Goal: Information Seeking & Learning: Learn about a topic

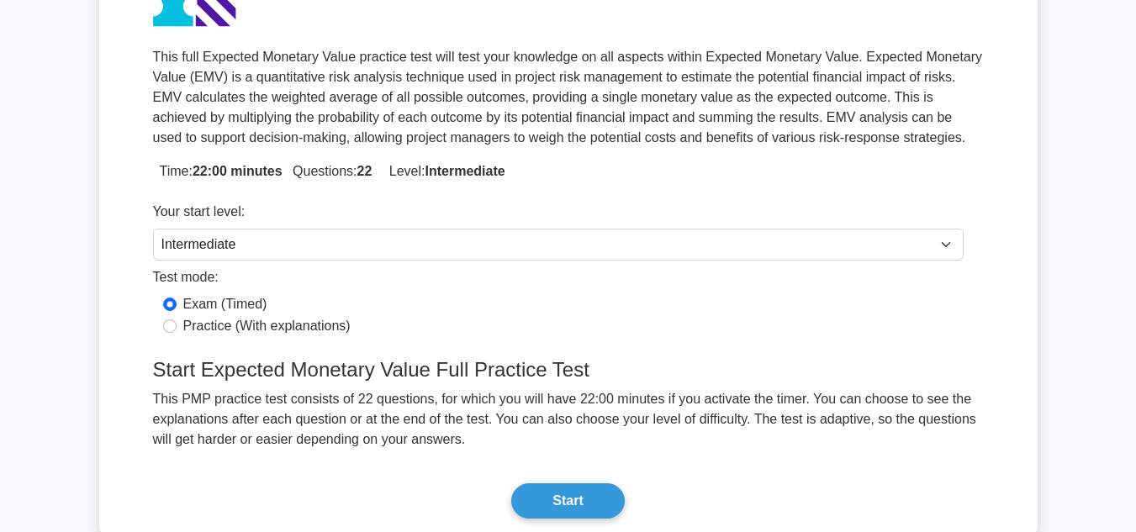
scroll to position [303, 0]
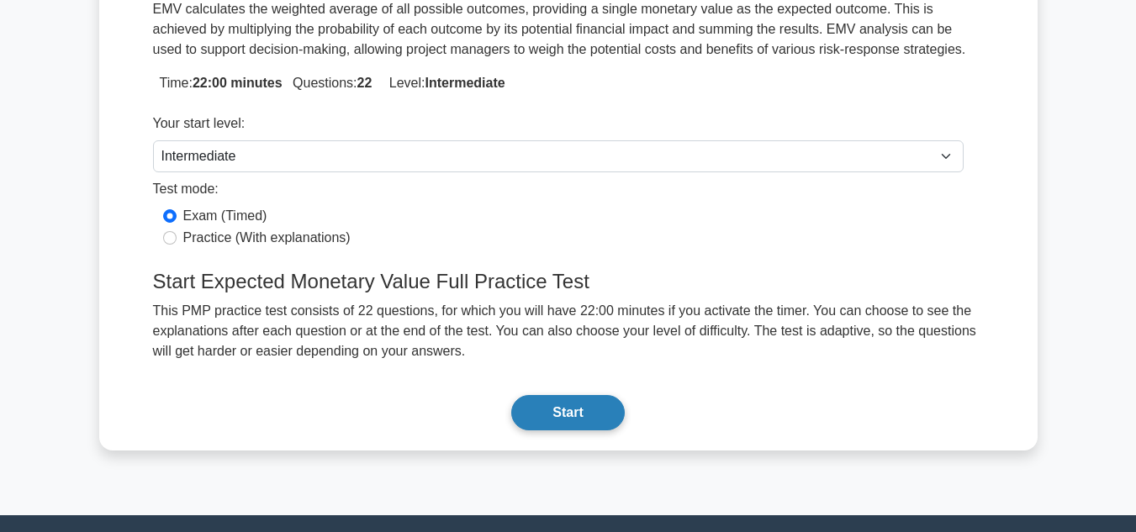
click at [567, 420] on button "Start" at bounding box center [567, 412] width 113 height 35
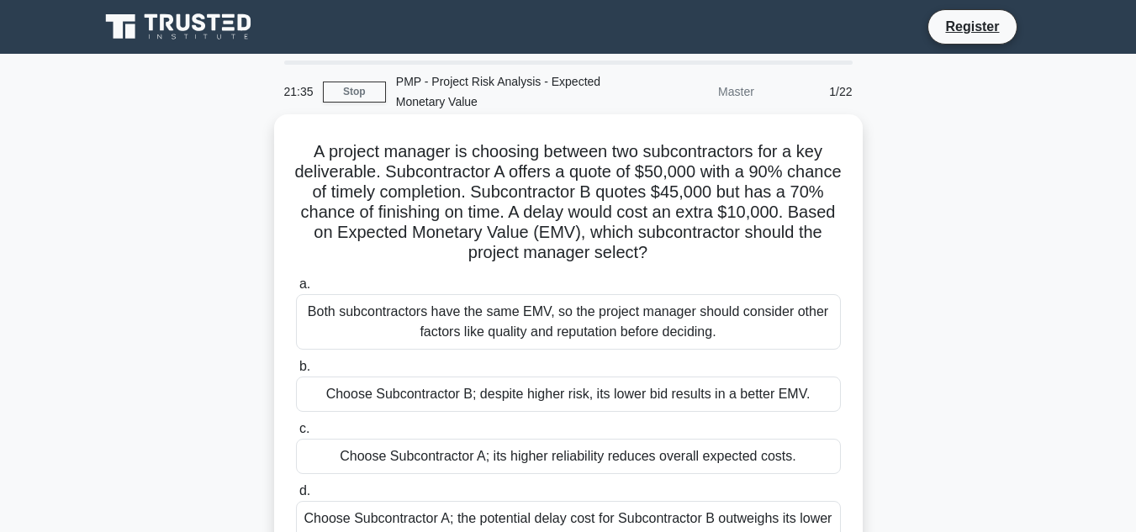
drag, startPoint x: 304, startPoint y: 149, endPoint x: 715, endPoint y: 256, distance: 425.0
click at [715, 256] on h5 "A project manager is choosing between two subcontractors for a key deliverable.…" at bounding box center [568, 202] width 548 height 123
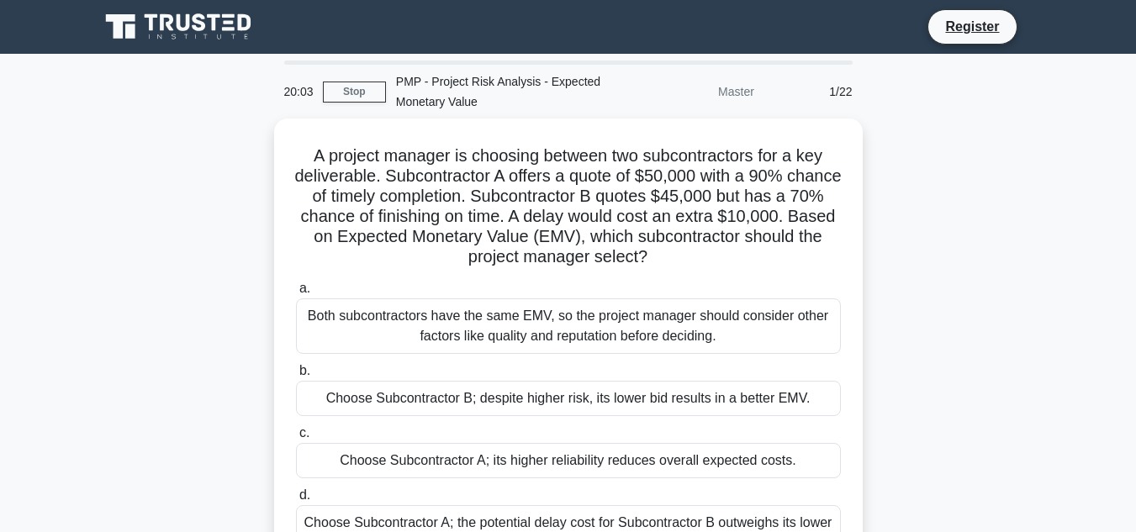
click at [966, 208] on div "A project manager is choosing between two subcontractors for a key deliverable.…" at bounding box center [568, 362] width 958 height 486
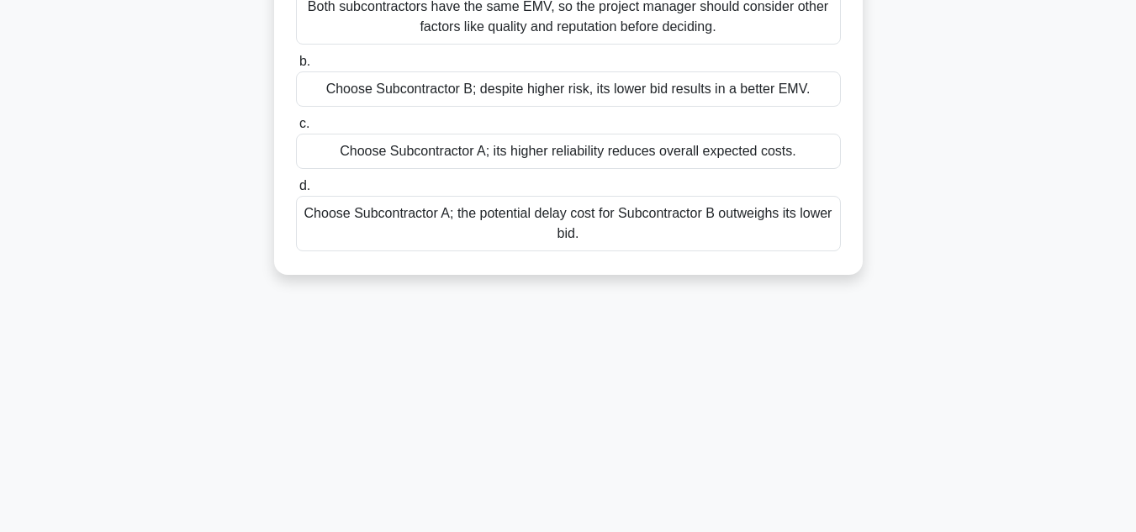
scroll to position [208, 0]
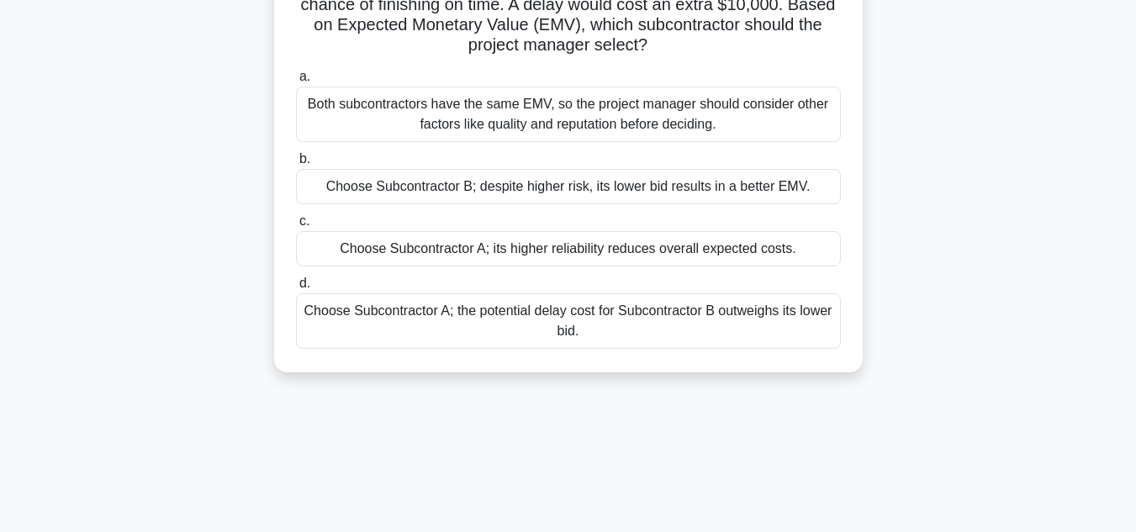
click at [776, 185] on div "Choose Subcontractor B; despite higher risk, its lower bid results in a better …" at bounding box center [568, 186] width 545 height 35
click at [296, 165] on input "b. Choose Subcontractor B; despite higher risk, its lower bid results in a bett…" at bounding box center [296, 159] width 0 height 11
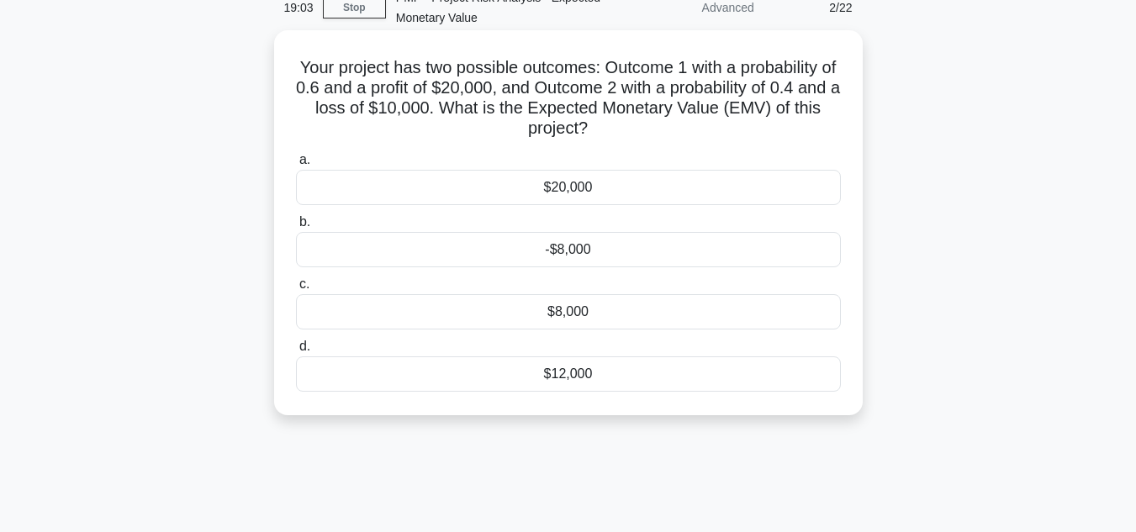
scroll to position [0, 0]
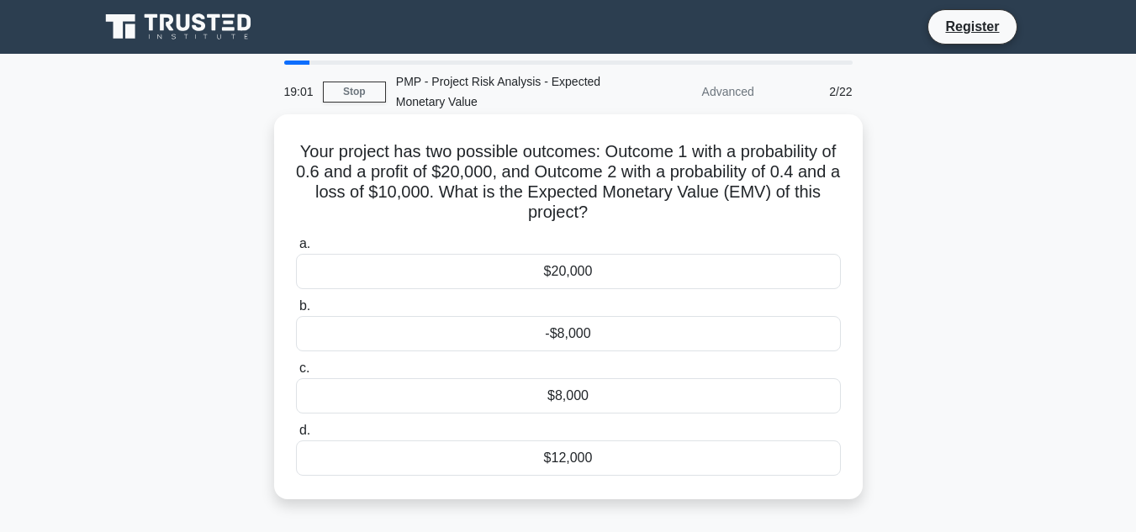
drag, startPoint x: 299, startPoint y: 150, endPoint x: 611, endPoint y: 222, distance: 320.2
click at [611, 222] on h5 "Your project has two possible outcomes: Outcome 1 with a probability of 0.6 and…" at bounding box center [568, 182] width 548 height 82
copy h5 "Your project has two possible outcomes: Outcome 1 with a probability of 0.6 and…"
click at [592, 385] on div "$8,000" at bounding box center [568, 395] width 545 height 35
click at [296, 374] on input "c. $8,000" at bounding box center [296, 368] width 0 height 11
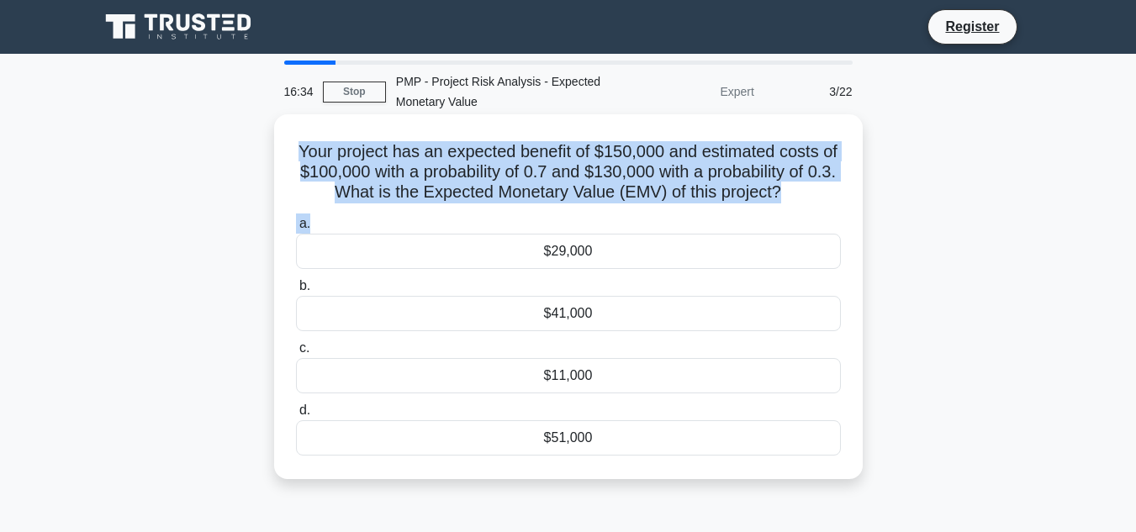
drag, startPoint x: 283, startPoint y: 145, endPoint x: 791, endPoint y: 226, distance: 514.2
click at [791, 226] on div "Your project has an expected benefit of $150,000 and estimated costs of $100,00…" at bounding box center [568, 296] width 575 height 351
copy div "Your project has an expected benefit of $150,000 and estimated costs of $100,00…"
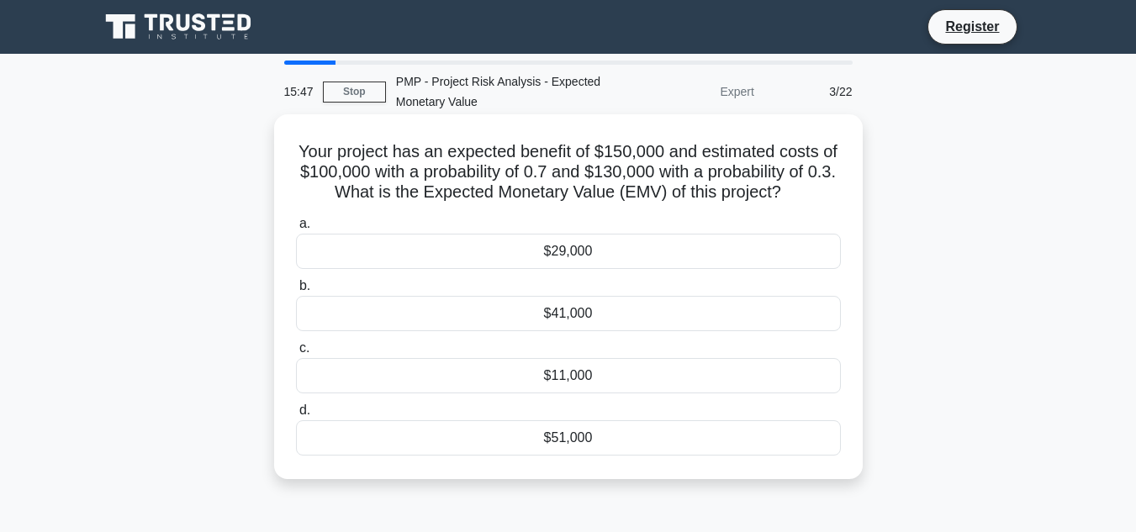
click at [679, 312] on div "$41,000" at bounding box center [568, 313] width 545 height 35
click at [296, 292] on input "b. $41,000" at bounding box center [296, 286] width 0 height 11
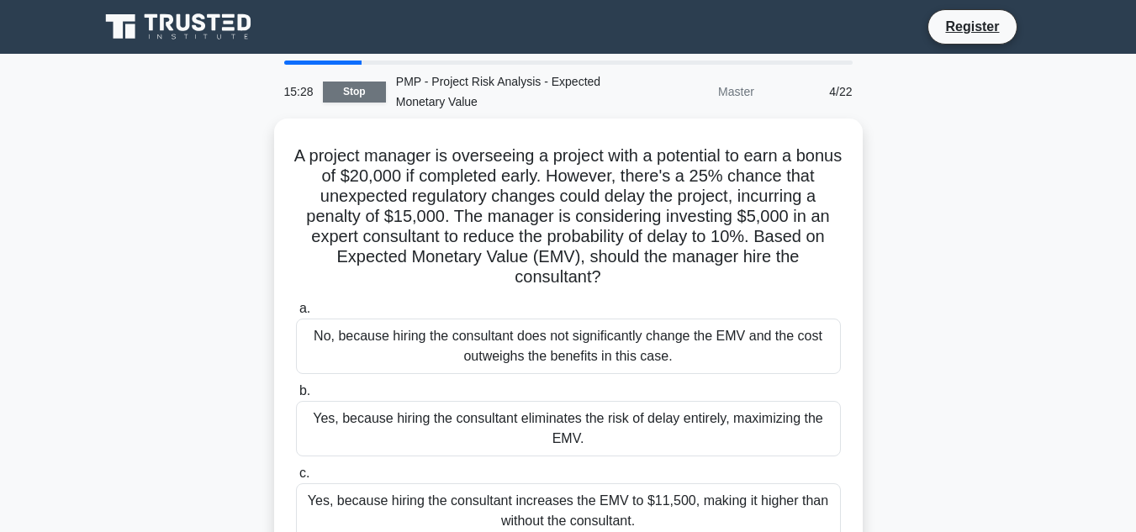
click at [348, 90] on link "Stop" at bounding box center [354, 92] width 63 height 21
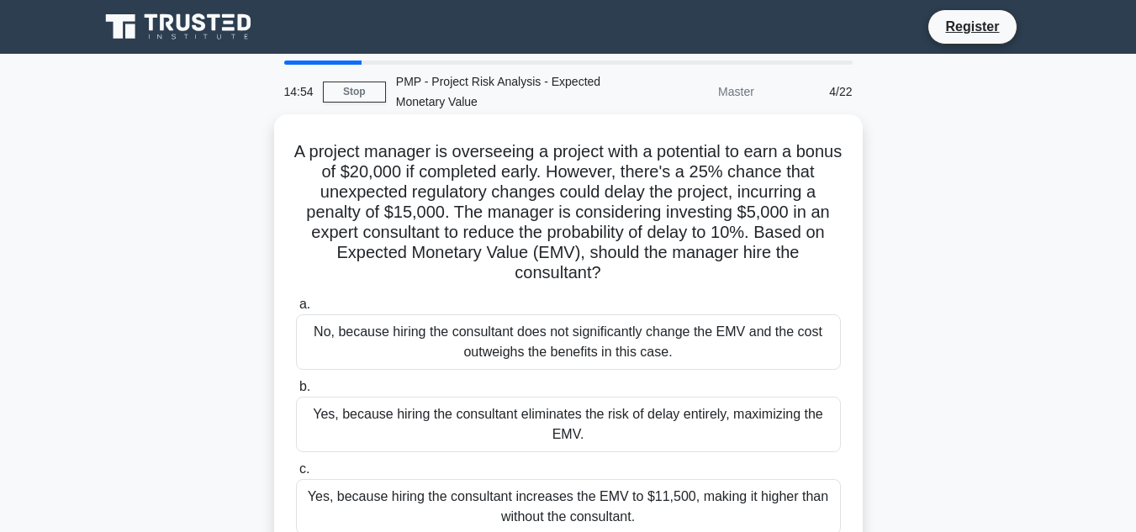
drag, startPoint x: 317, startPoint y: 148, endPoint x: 626, endPoint y: 277, distance: 335.4
click at [626, 277] on h5 "A project manager is overseeing a project with a potential to earn a bonus of $…" at bounding box center [568, 212] width 548 height 143
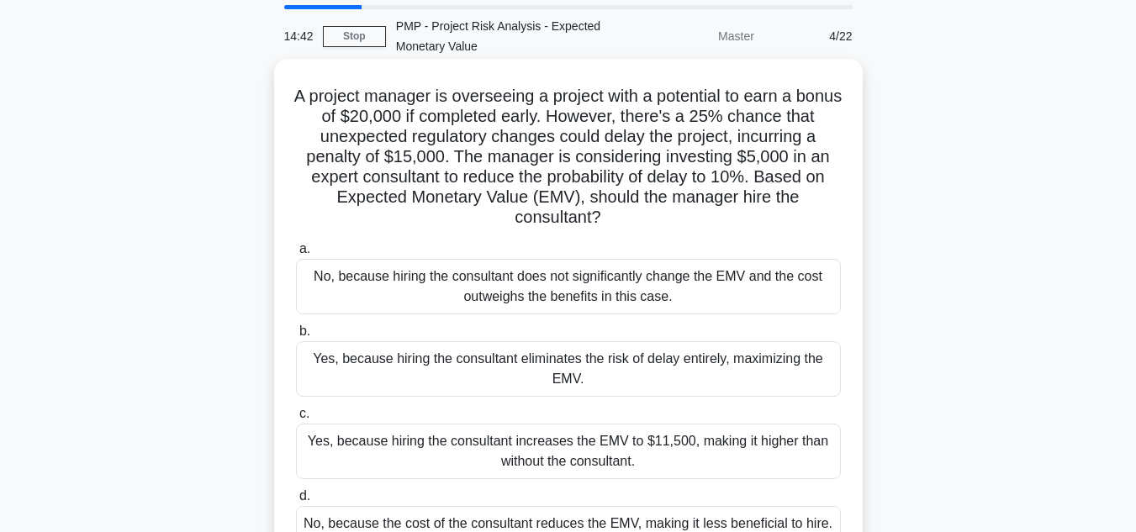
scroll to position [84, 0]
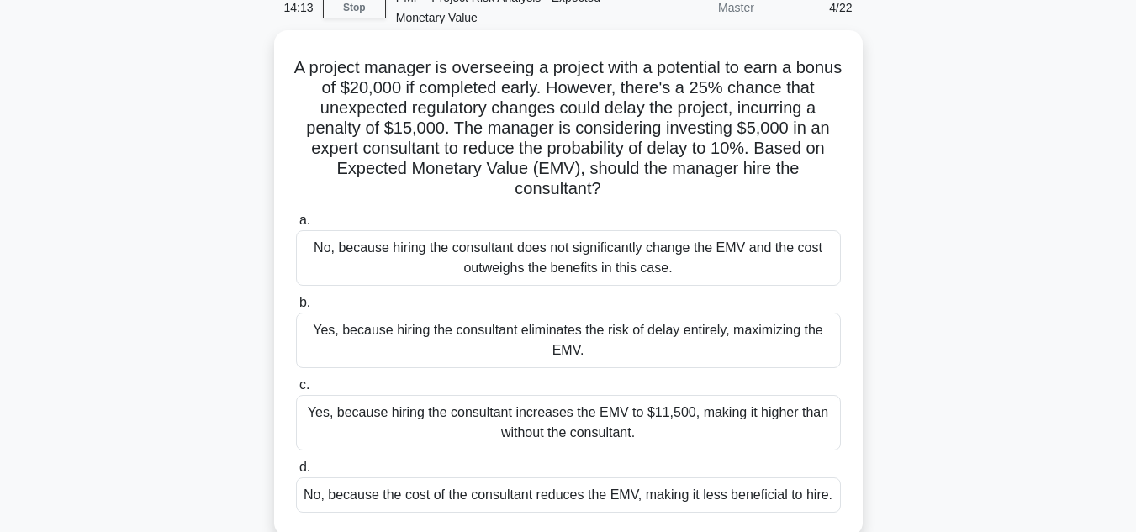
click at [718, 412] on div "Yes, because hiring the consultant increases the EMV to $11,500, making it high…" at bounding box center [568, 422] width 545 height 55
click at [296, 391] on input "c. Yes, because hiring the consultant increases the EMV to $11,500, making it h…" at bounding box center [296, 385] width 0 height 11
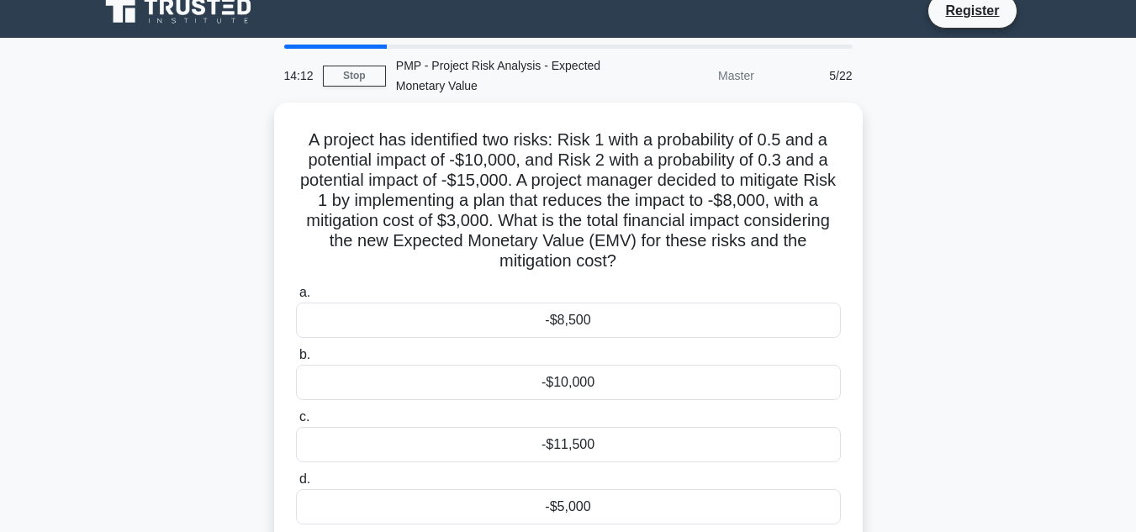
scroll to position [0, 0]
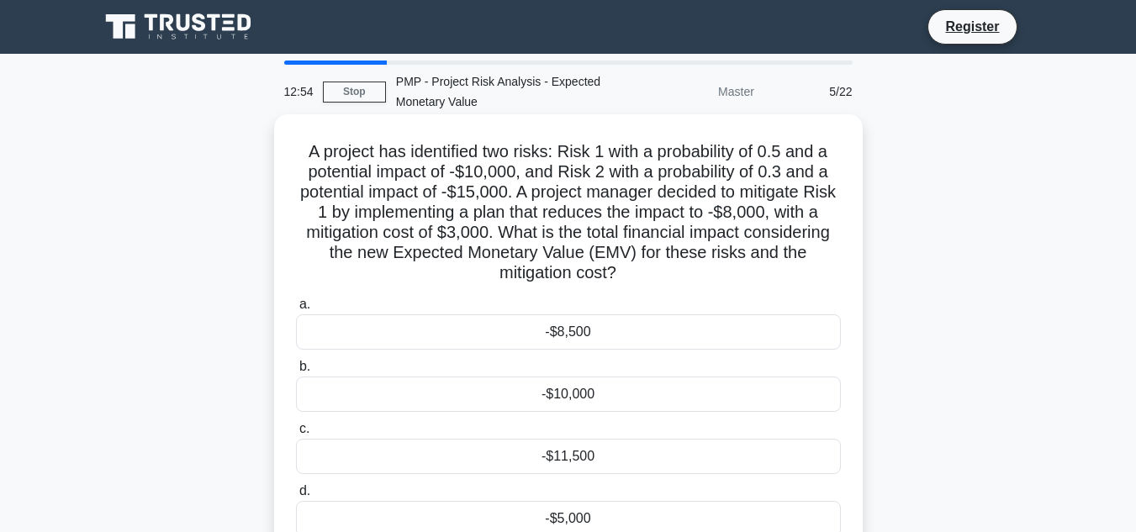
drag, startPoint x: 299, startPoint y: 154, endPoint x: 658, endPoint y: 276, distance: 379.1
click at [658, 276] on h5 "A project has identified two risks: Risk 1 with a probability of 0.5 and a pote…" at bounding box center [568, 212] width 548 height 143
copy h5 "A project has identified two risks: Risk 1 with a probability of 0.5 and a pote…"
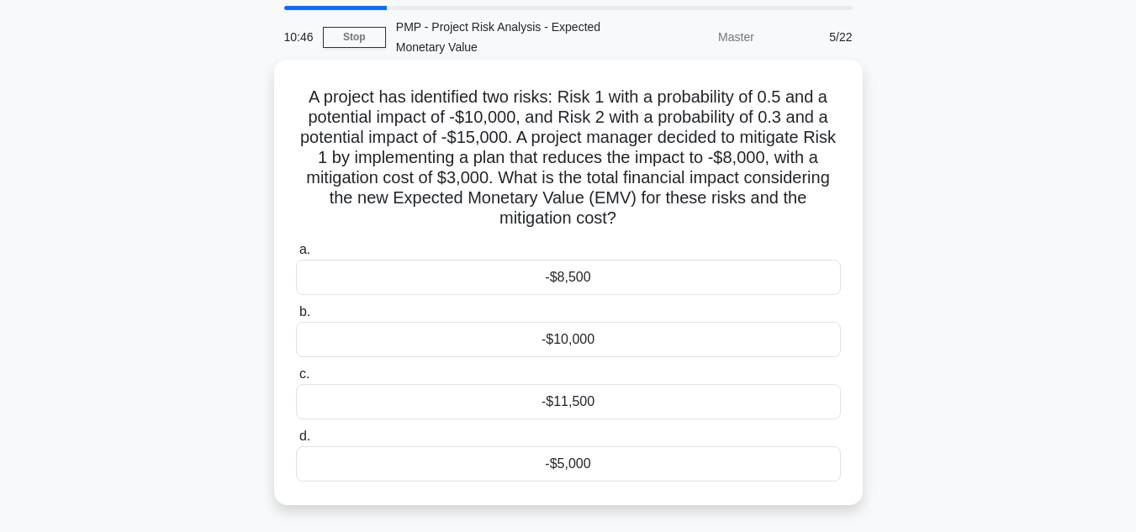
scroll to position [84, 0]
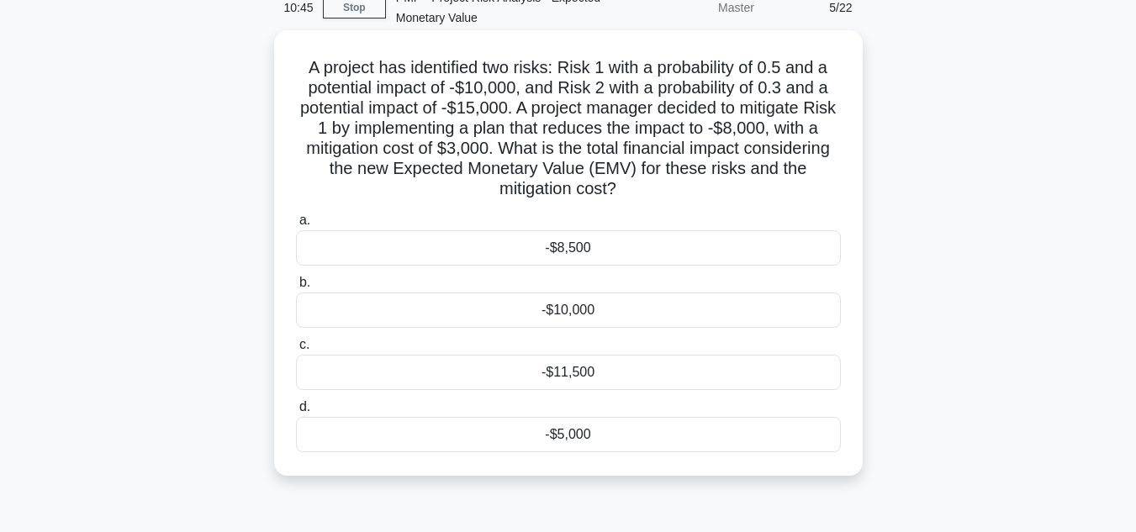
click at [569, 377] on div "-$11,500" at bounding box center [568, 372] width 545 height 35
click at [296, 351] on input "c. -$11,500" at bounding box center [296, 345] width 0 height 11
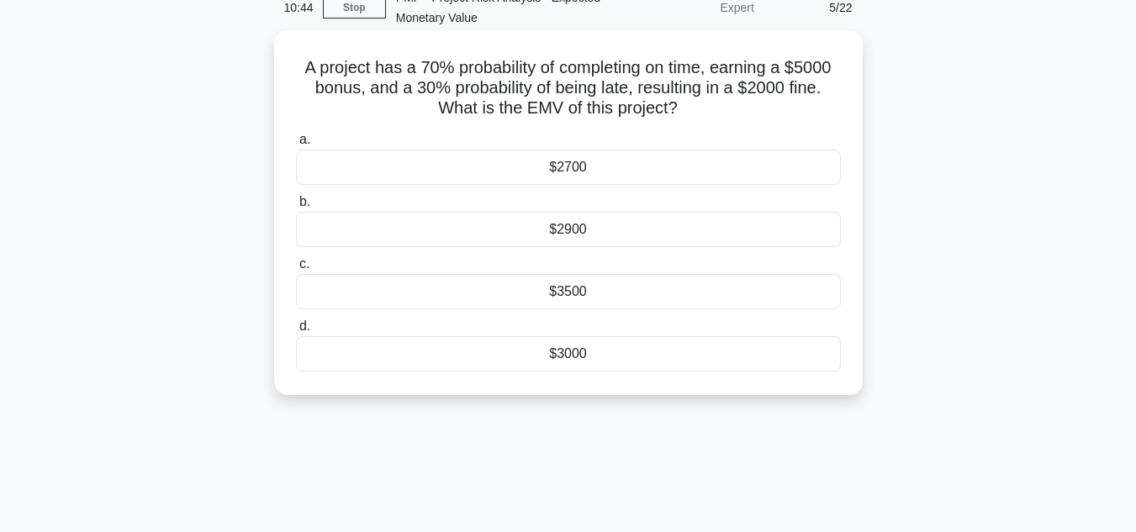
scroll to position [0, 0]
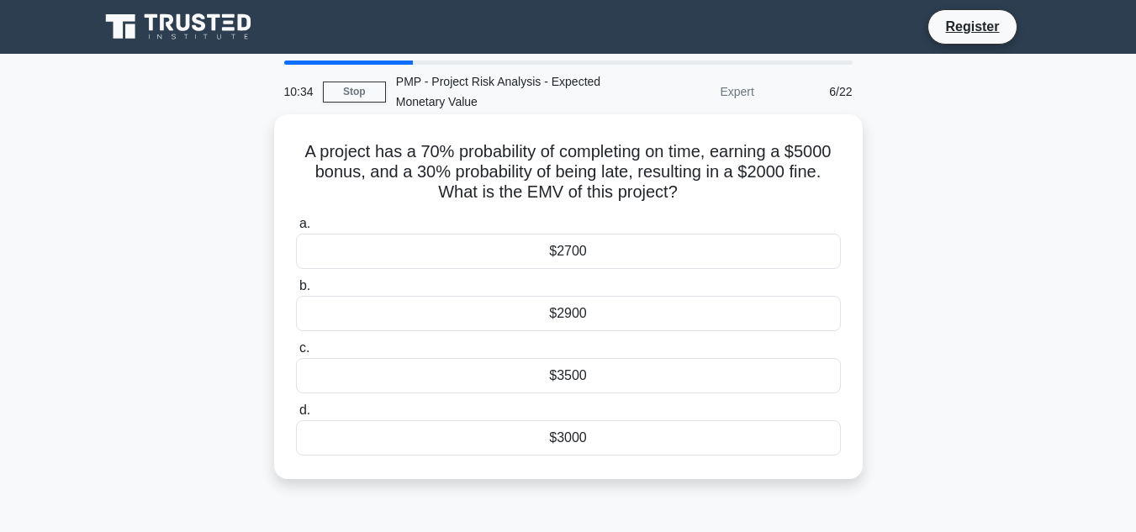
drag, startPoint x: 293, startPoint y: 152, endPoint x: 720, endPoint y: 198, distance: 429.5
click at [720, 198] on div "A project has a 70% probability of completing on time, earning a $5000 bonus, a…" at bounding box center [568, 296] width 575 height 351
copy h5 "A project has a 70% probability of completing on time, earning a $5000 bonus, a…"
click at [606, 319] on div "$2900" at bounding box center [568, 313] width 545 height 35
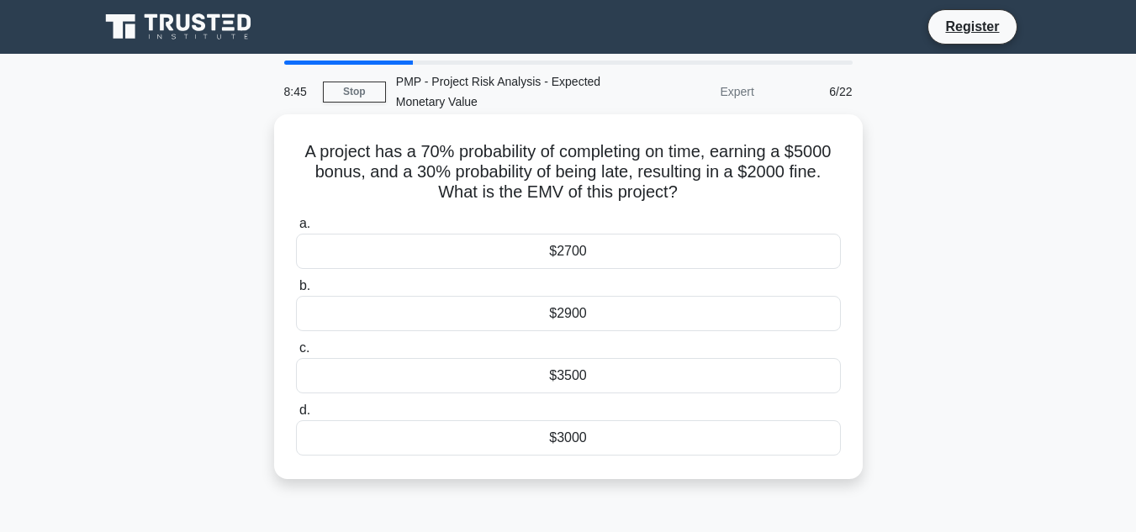
click at [296, 292] on input "b. $2900" at bounding box center [296, 286] width 0 height 11
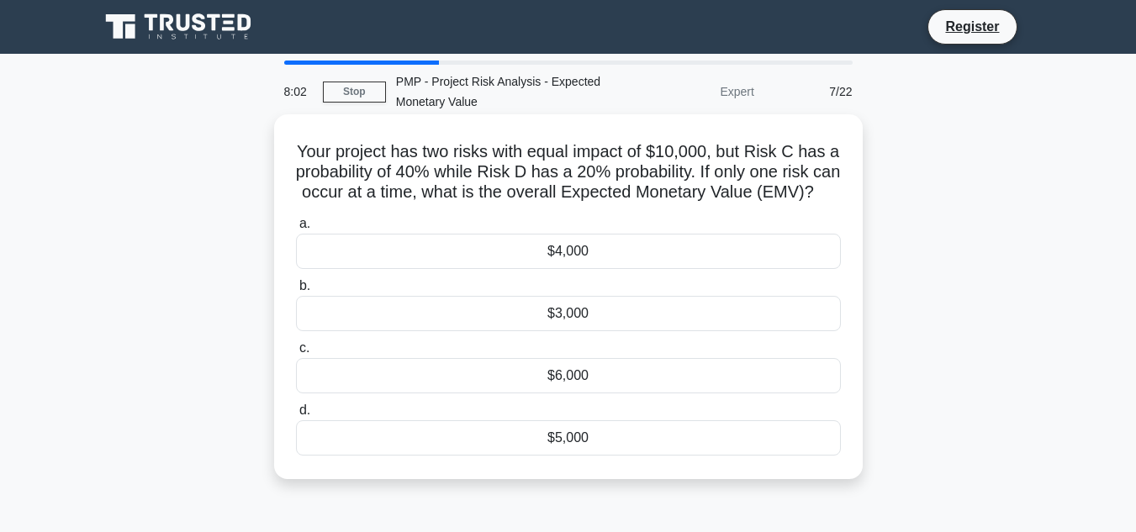
drag, startPoint x: 332, startPoint y: 148, endPoint x: 639, endPoint y: 207, distance: 312.5
click at [639, 207] on div "Your project has two risks with equal impact of $10,000, but Risk C has a proba…" at bounding box center [568, 296] width 575 height 351
copy h5 "Your project has two risks with equal impact of $10,000, but Risk C has a proba…"
click at [610, 268] on div "$4,000" at bounding box center [568, 251] width 545 height 35
click at [296, 230] on input "a. $4,000" at bounding box center [296, 224] width 0 height 11
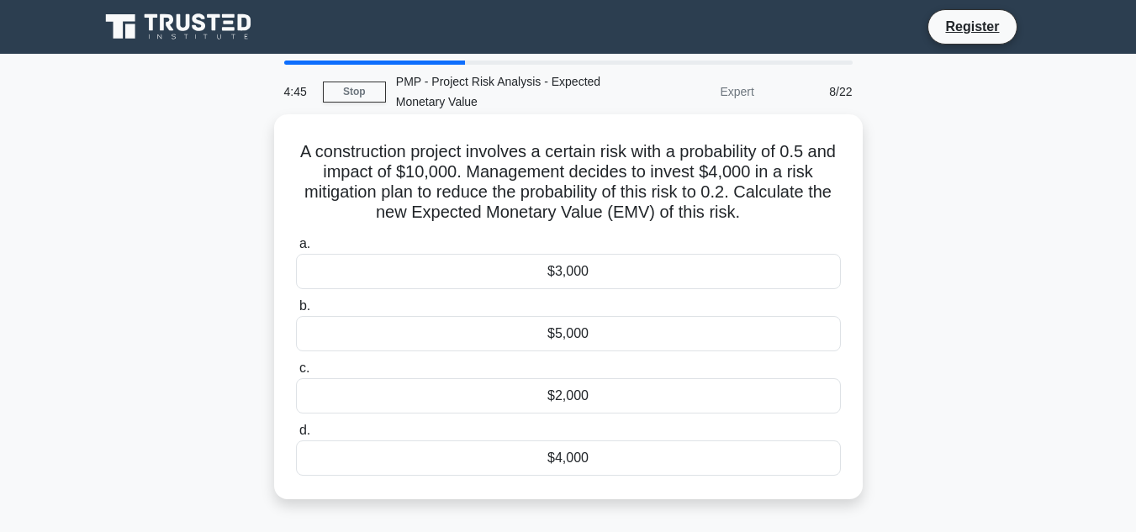
click at [728, 270] on div "$3,000" at bounding box center [568, 271] width 545 height 35
click at [296, 250] on input "a. $3,000" at bounding box center [296, 244] width 0 height 11
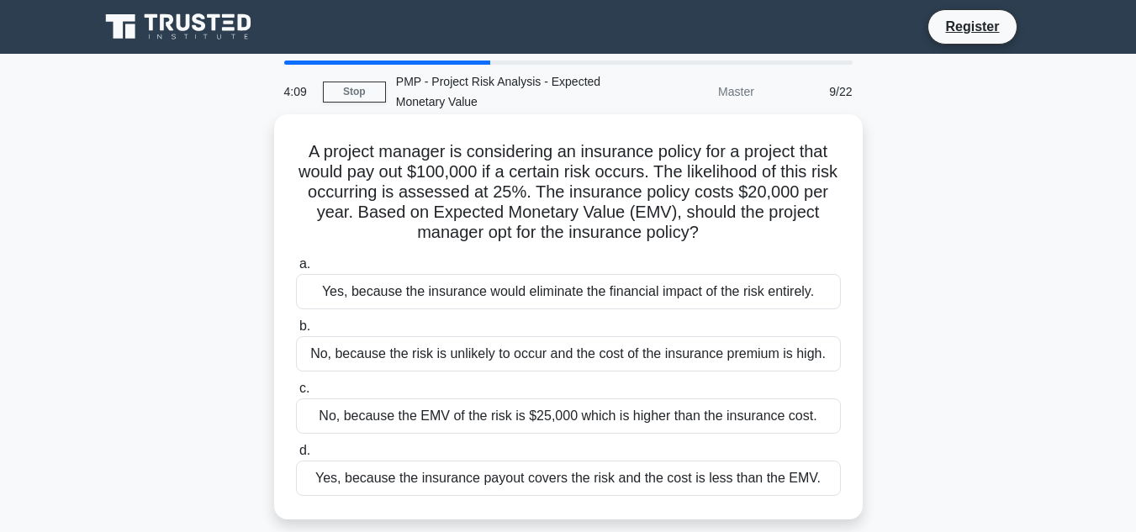
drag, startPoint x: 298, startPoint y: 149, endPoint x: 706, endPoint y: 233, distance: 417.2
click at [706, 233] on h5 "A project manager is considering an insurance policy for a project that would p…" at bounding box center [568, 192] width 548 height 103
copy h5 "A project manager is considering an insurance policy for a project that would p…"
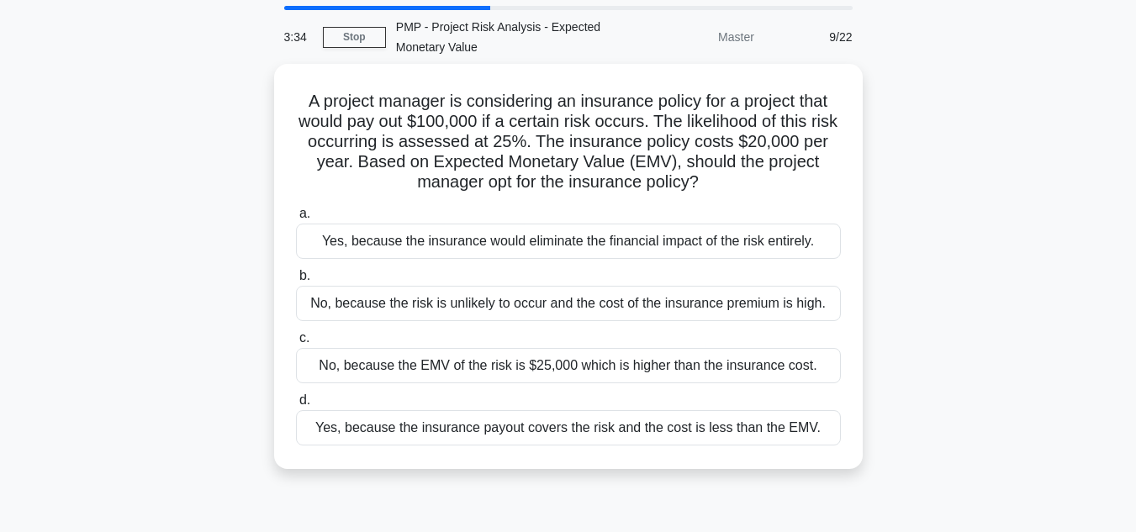
scroll to position [84, 0]
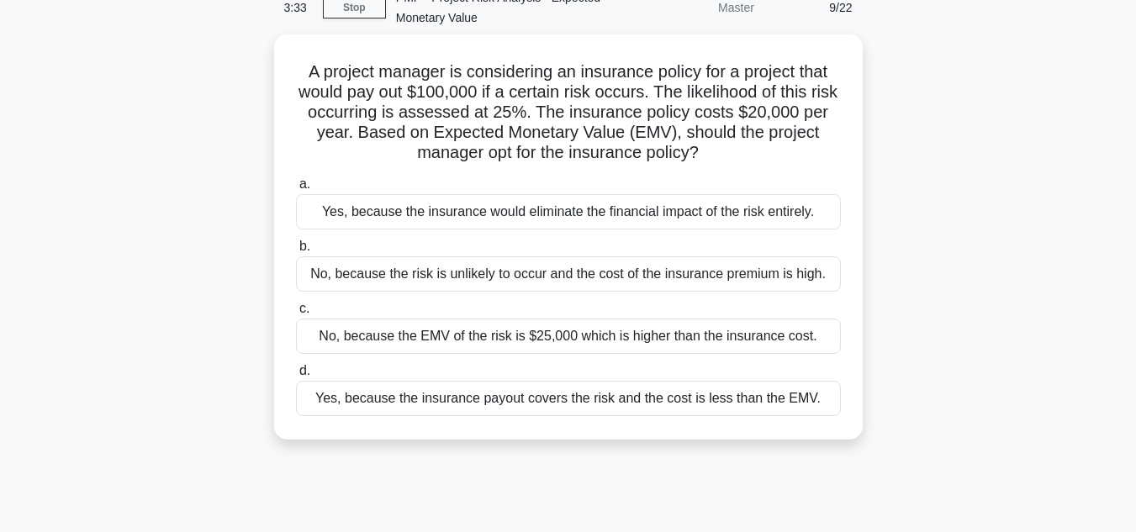
click at [921, 280] on div "A project manager is considering an insurance policy for a project that would p…" at bounding box center [568, 246] width 958 height 425
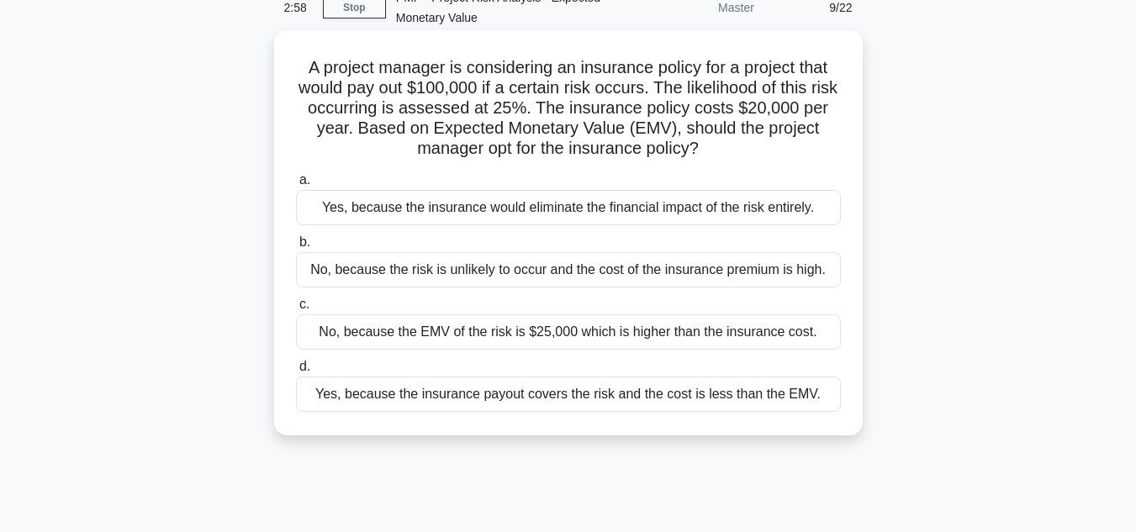
click at [789, 400] on div "Yes, because the insurance payout covers the risk and the cost is less than the…" at bounding box center [568, 394] width 545 height 35
click at [296, 372] on input "d. Yes, because the insurance payout covers the risk and the cost is less than …" at bounding box center [296, 367] width 0 height 11
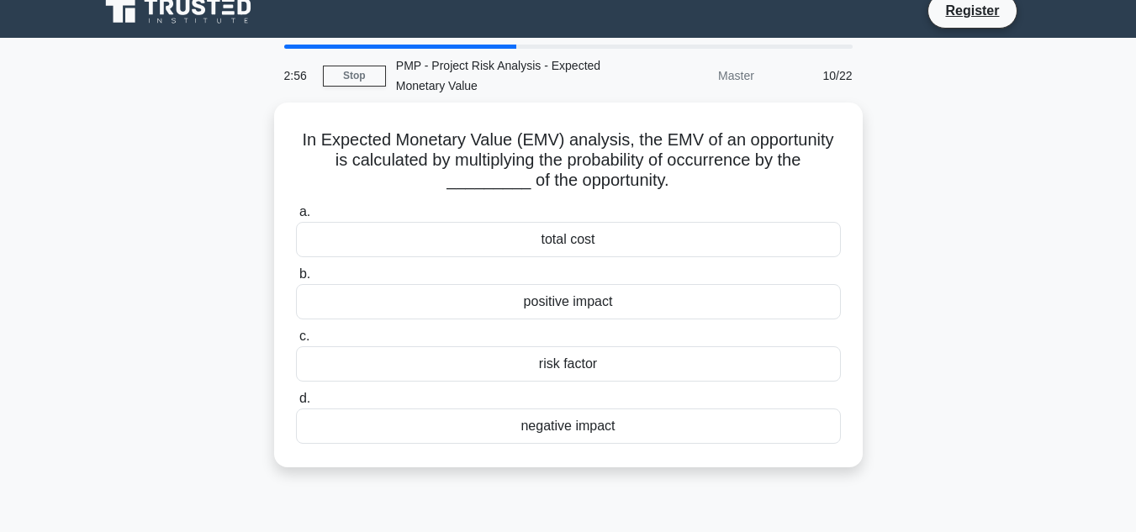
scroll to position [0, 0]
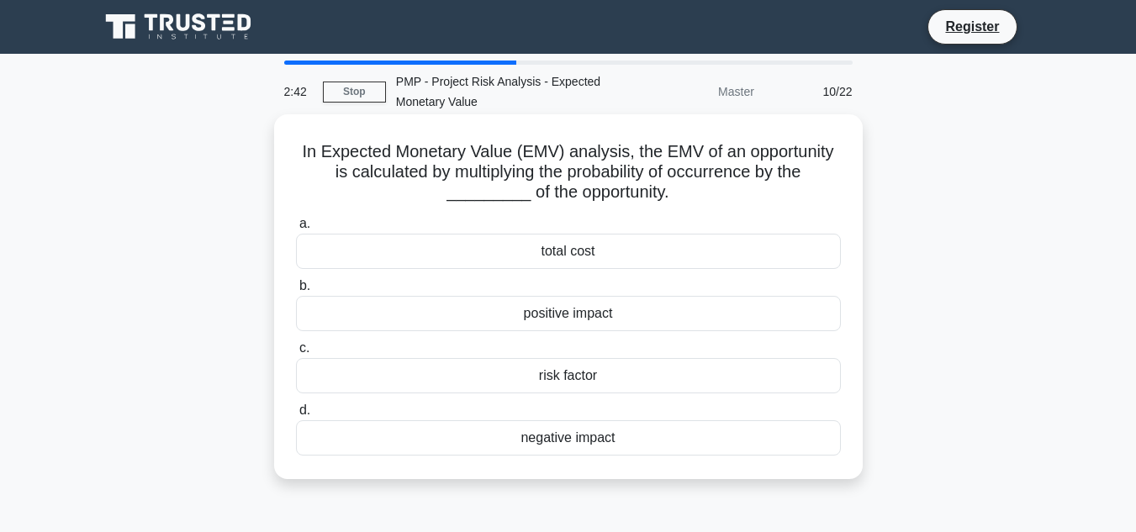
click at [573, 254] on div "total cost" at bounding box center [568, 251] width 545 height 35
click at [296, 230] on input "a. total cost" at bounding box center [296, 224] width 0 height 11
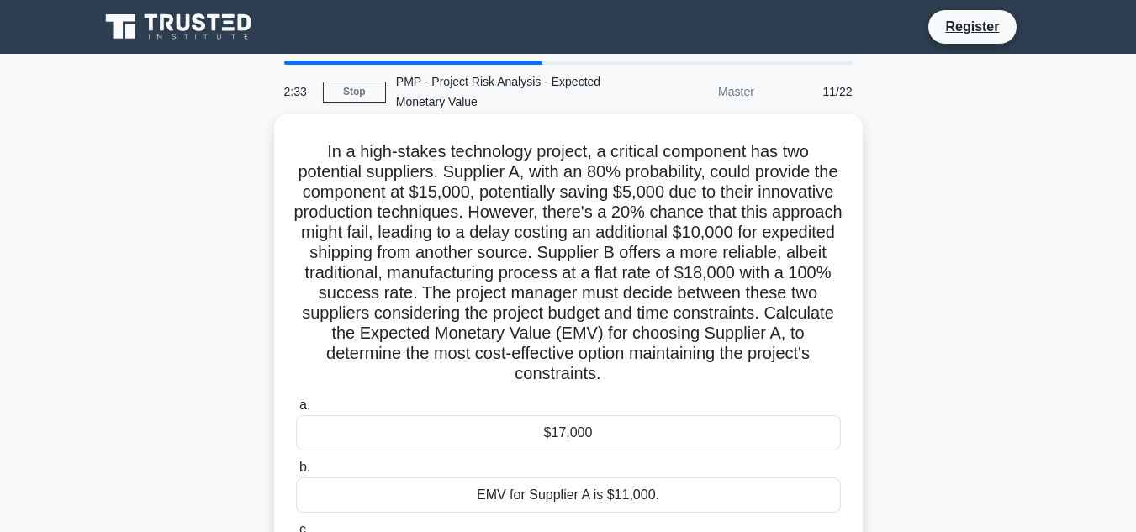
drag, startPoint x: 309, startPoint y: 151, endPoint x: 642, endPoint y: 373, distance: 399.5
click at [657, 378] on h5 "In a high-stakes technology project, a critical component has two potential sup…" at bounding box center [568, 263] width 548 height 244
copy h5 "In a high-stakes technology project, a critical component has two potential sup…"
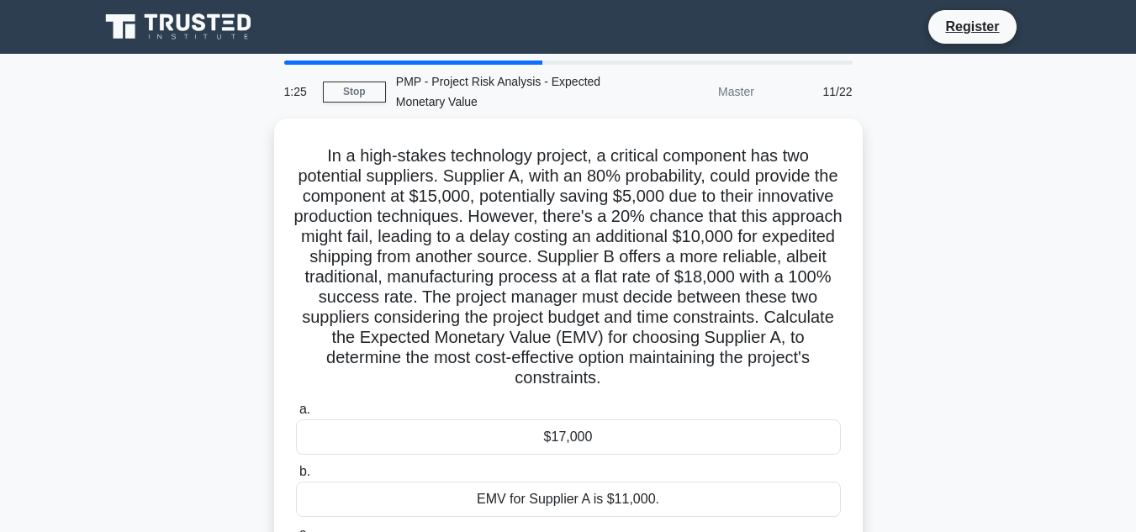
drag, startPoint x: 536, startPoint y: 229, endPoint x: 983, endPoint y: 172, distance: 450.0
click at [983, 172] on div "In a high-stakes technology project, a critical component has two potential sup…" at bounding box center [568, 422] width 958 height 607
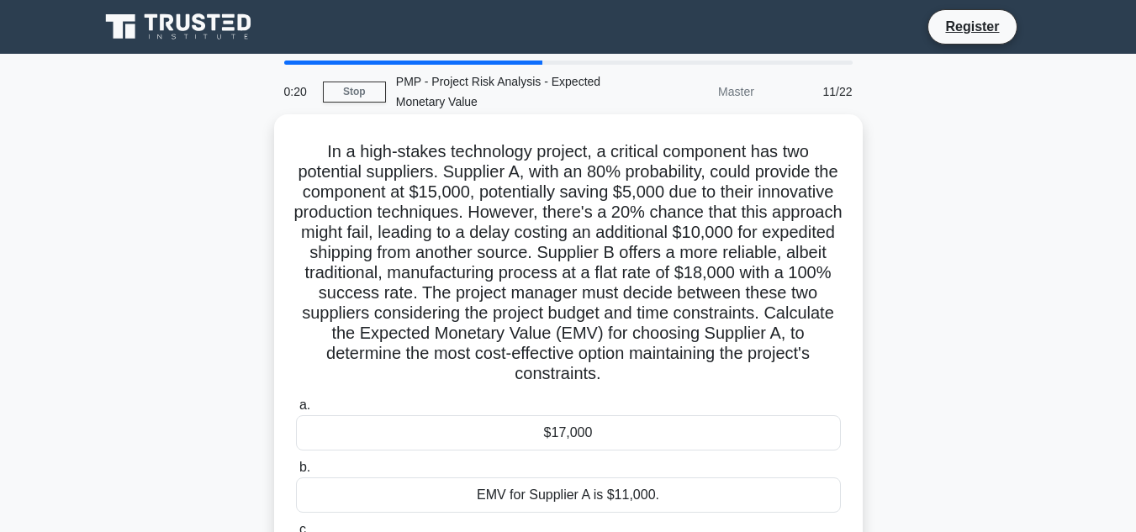
drag, startPoint x: 645, startPoint y: 204, endPoint x: 323, endPoint y: 155, distance: 325.8
click at [323, 155] on h5 "In a high-stakes technology project, a critical component has two potential sup…" at bounding box center [568, 263] width 548 height 244
click at [321, 154] on h5 "In a high-stakes technology project, a critical component has two potential sup…" at bounding box center [568, 263] width 548 height 244
copy h5 "n a high-stakes technology project, a critical component has two potential supp…"
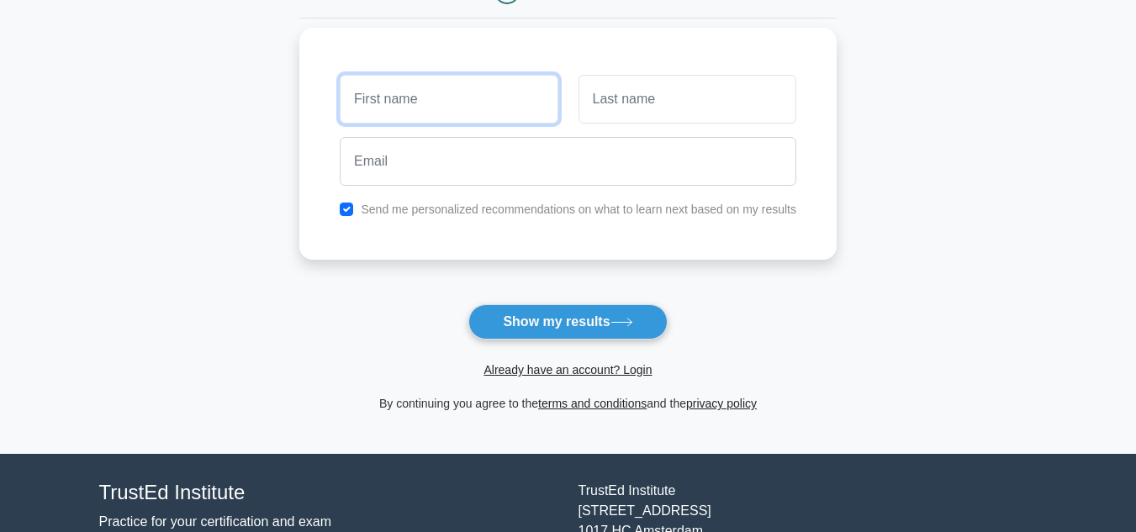
scroll to position [168, 0]
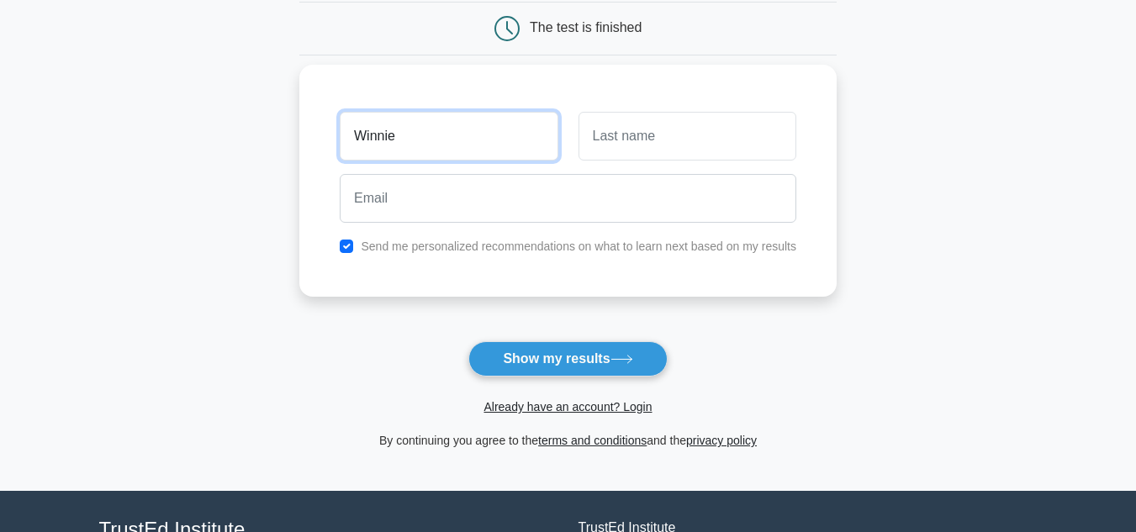
type input "Winnie"
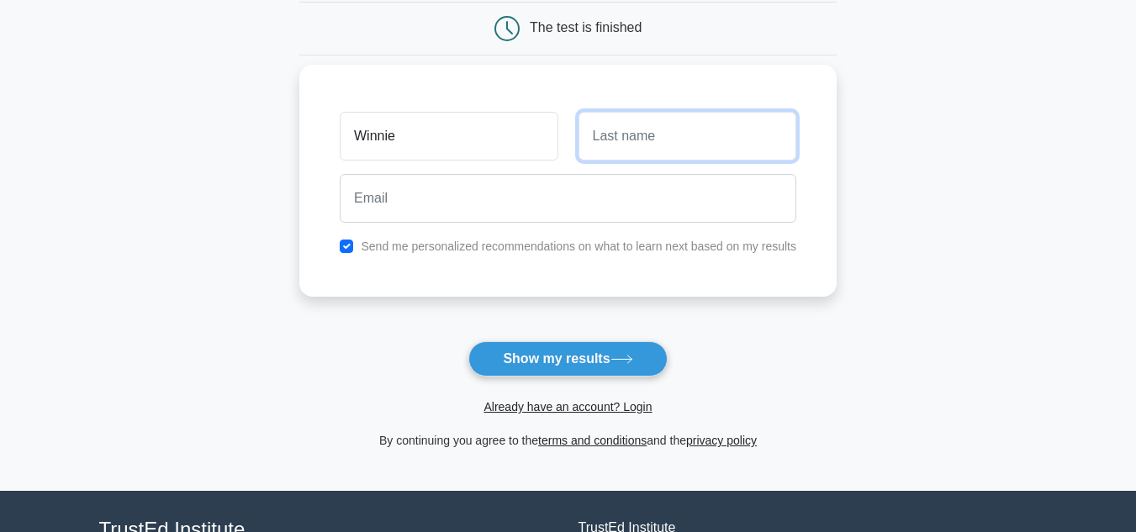
click at [704, 147] on input "text" at bounding box center [687, 136] width 218 height 49
type input "Nwa"
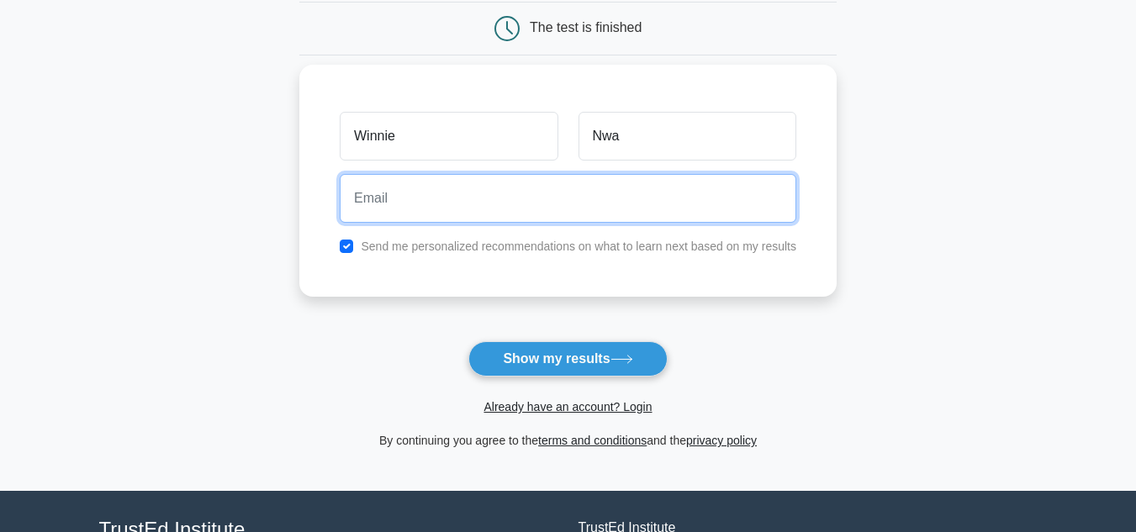
click at [648, 206] on input "email" at bounding box center [568, 198] width 457 height 49
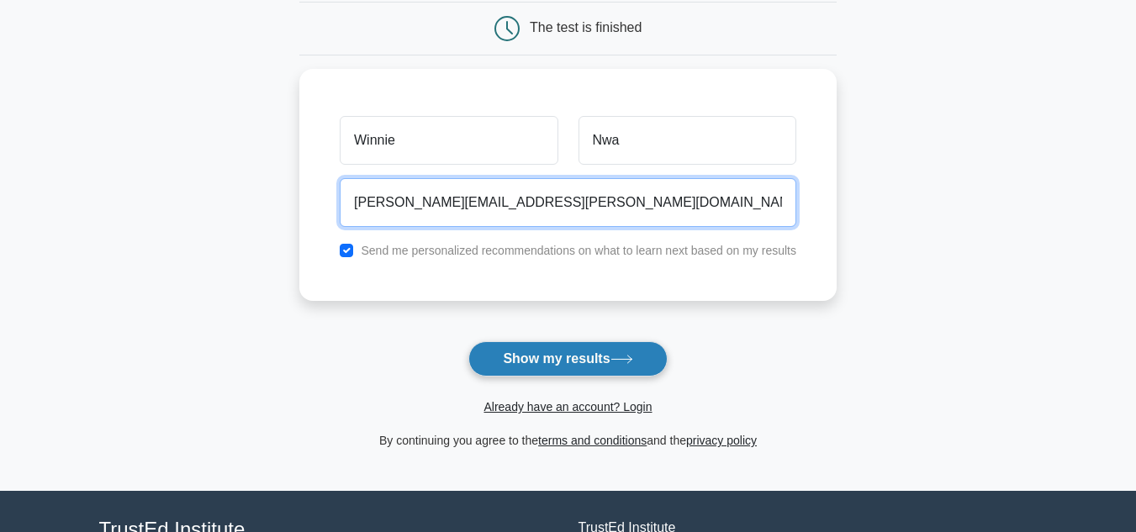
type input "[PERSON_NAME][EMAIL_ADDRESS][PERSON_NAME][DOMAIN_NAME]"
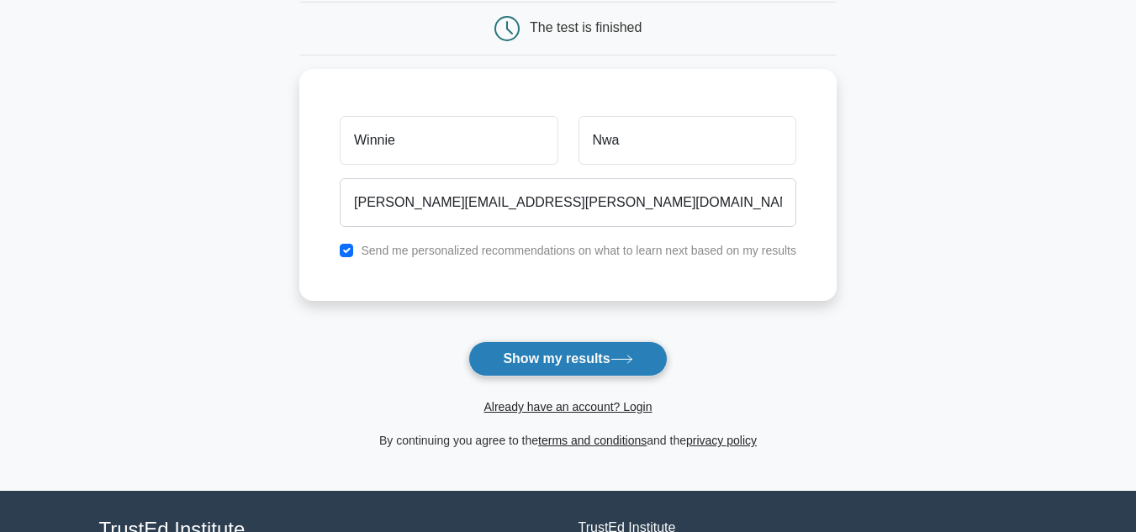
click at [530, 346] on button "Show my results" at bounding box center [567, 358] width 198 height 35
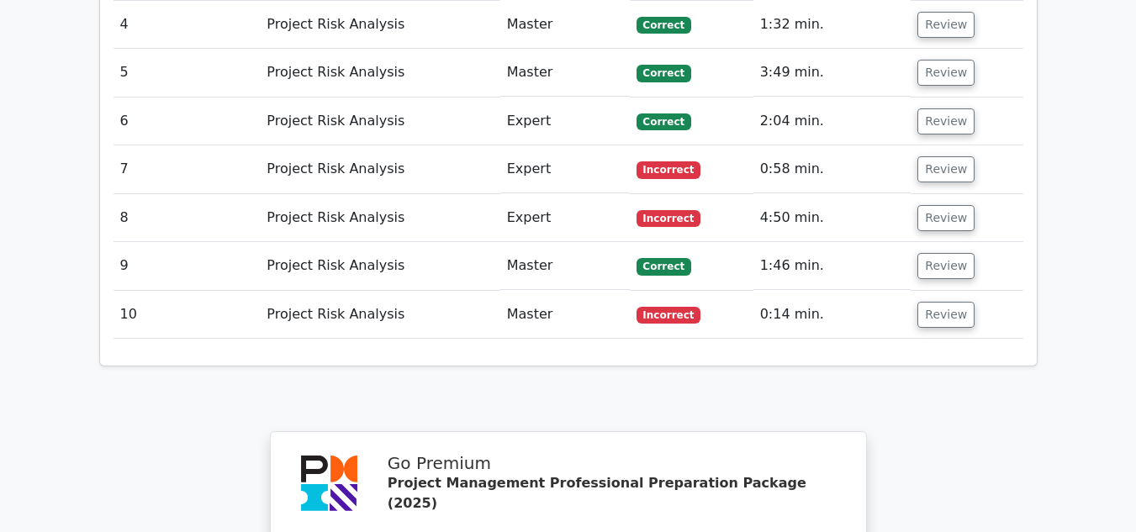
scroll to position [2551, 0]
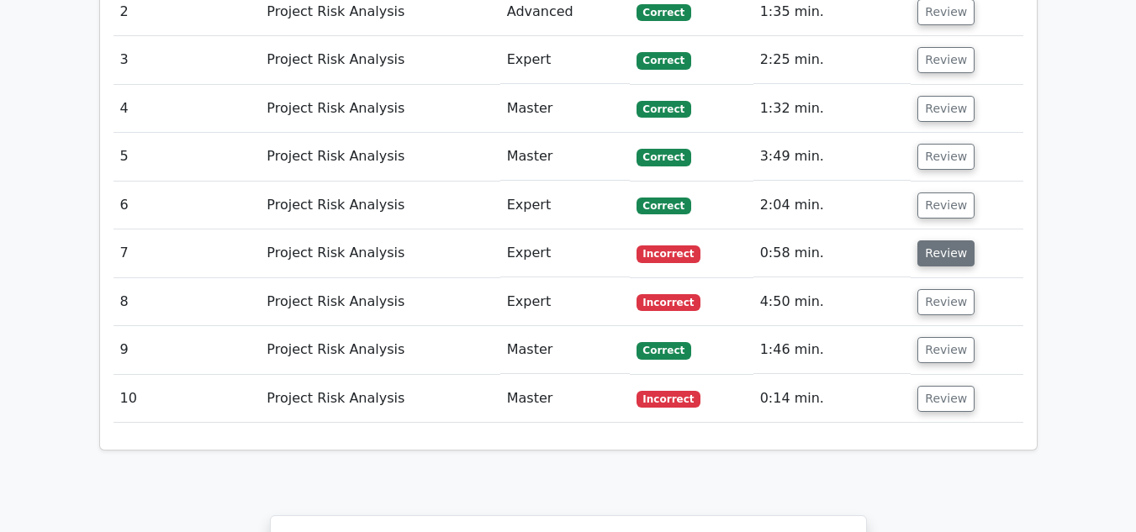
click at [944, 240] on button "Review" at bounding box center [945, 253] width 57 height 26
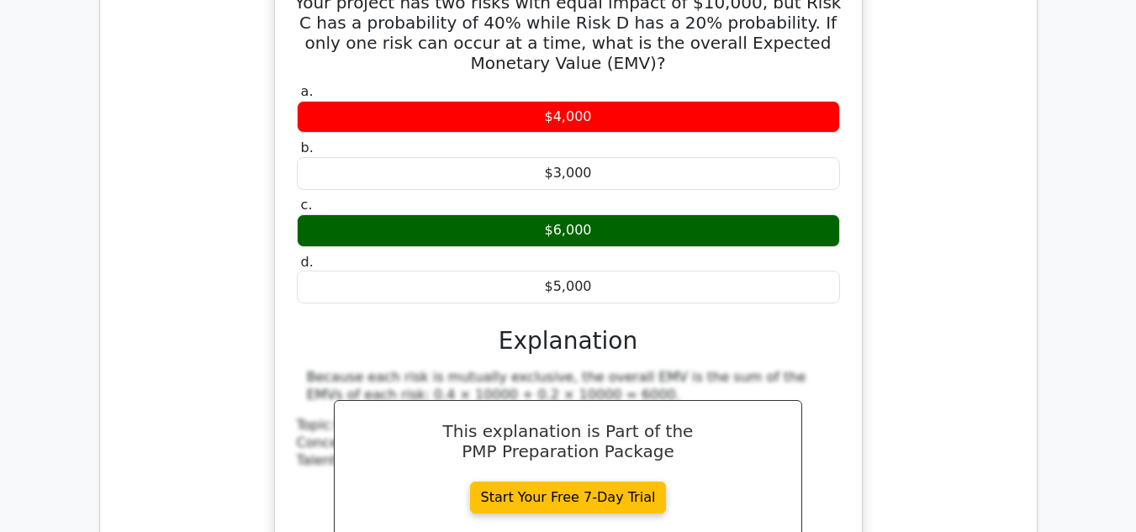
scroll to position [3055, 0]
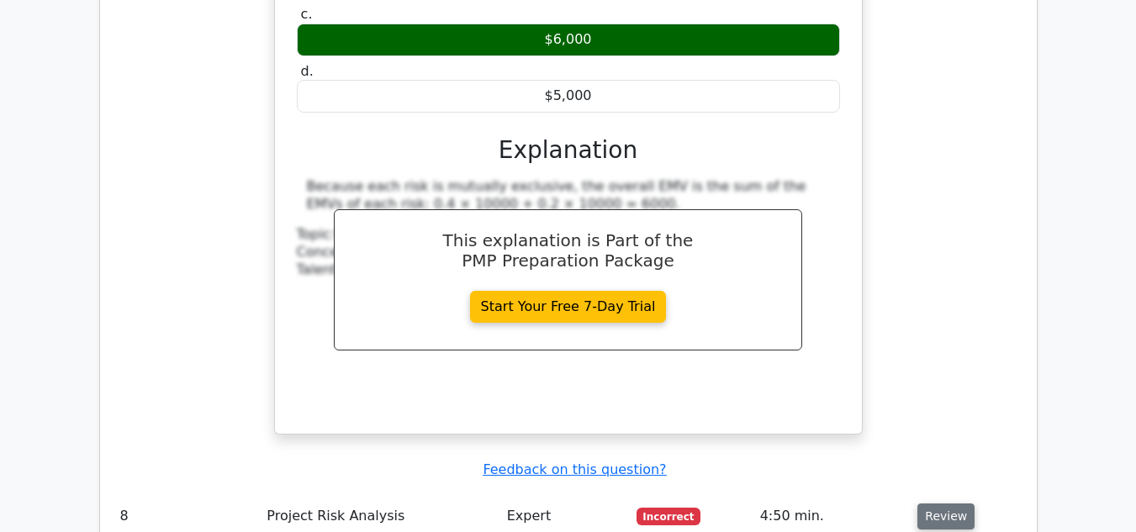
click at [958, 504] on button "Review" at bounding box center [945, 517] width 57 height 26
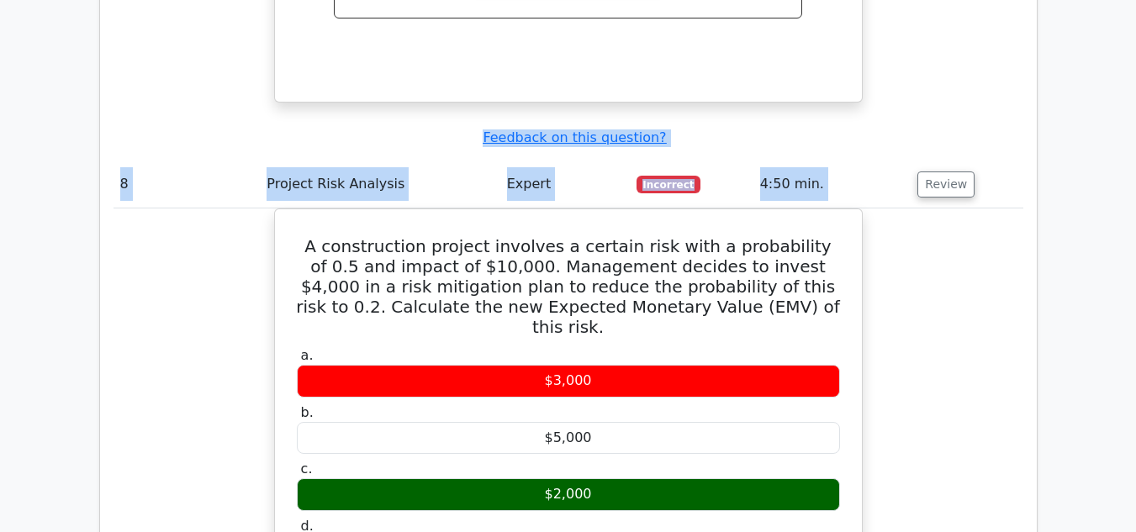
scroll to position [0, 10]
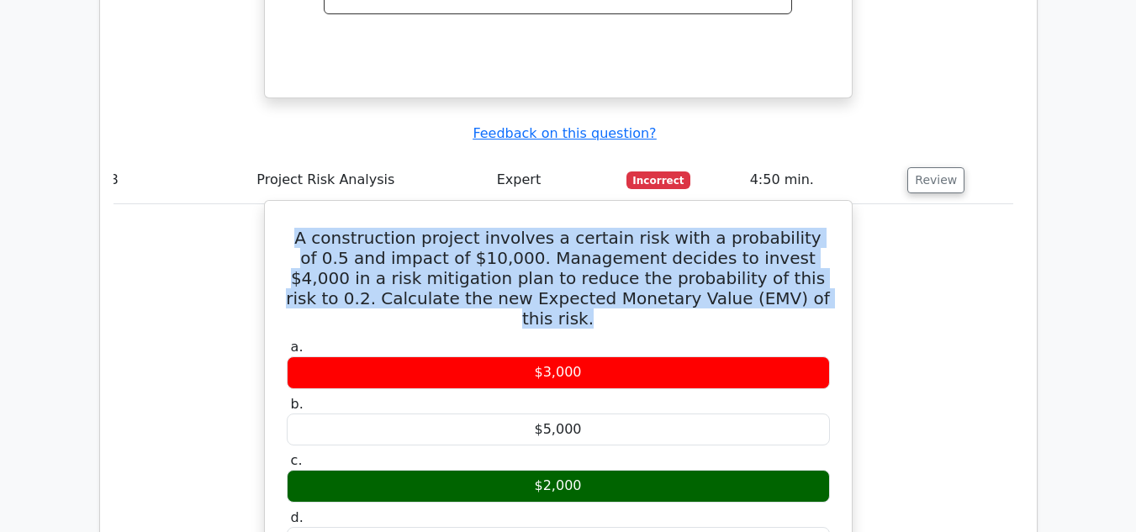
drag, startPoint x: 307, startPoint y: 85, endPoint x: 799, endPoint y: 140, distance: 494.9
click at [799, 228] on h5 "A construction project involves a certain risk with a probability of 0.5 and im…" at bounding box center [558, 278] width 546 height 101
copy h5 "A construction project involves a certain risk with a probability of 0.5 and im…"
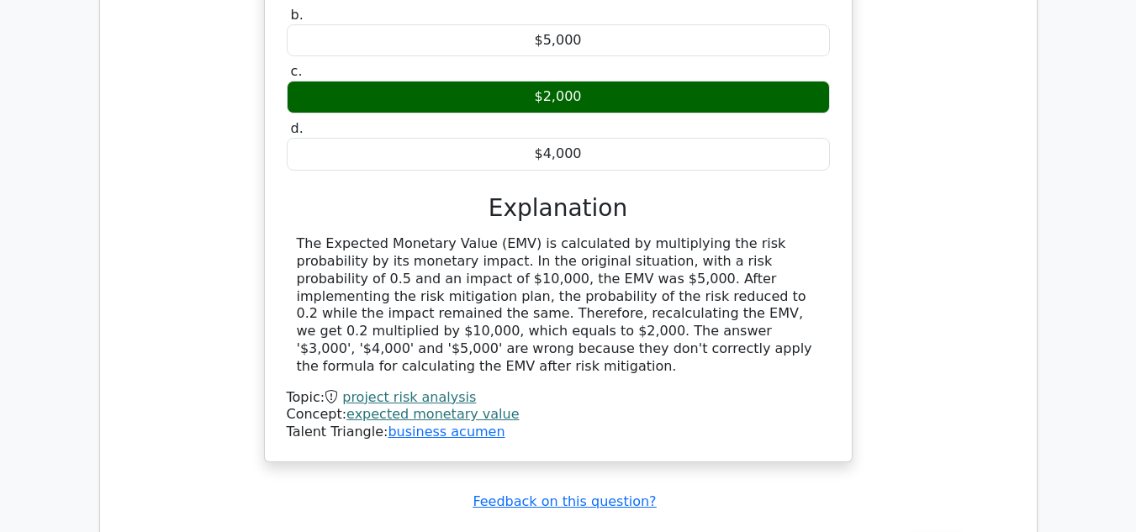
scroll to position [3812, 0]
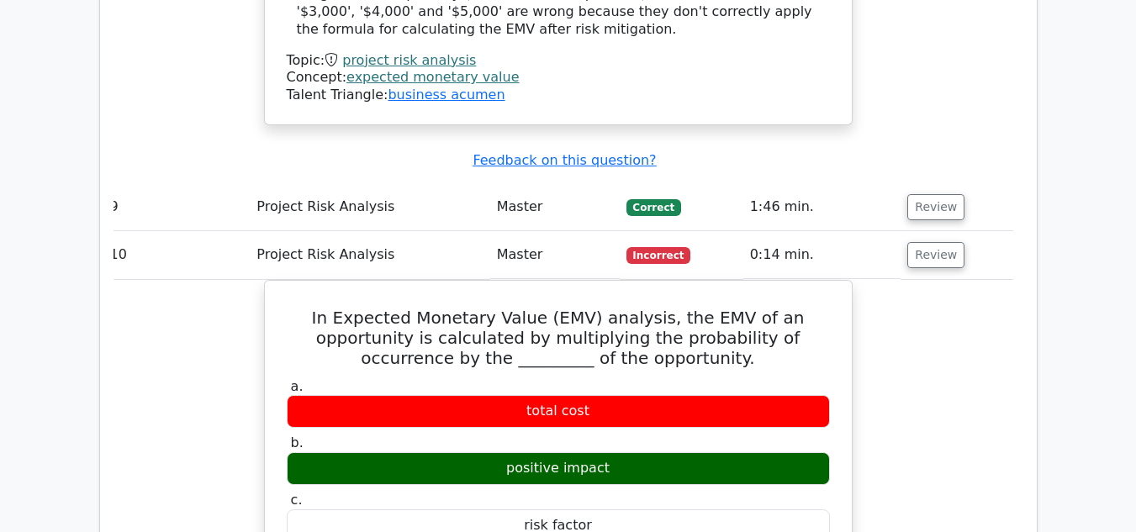
scroll to position [4148, 0]
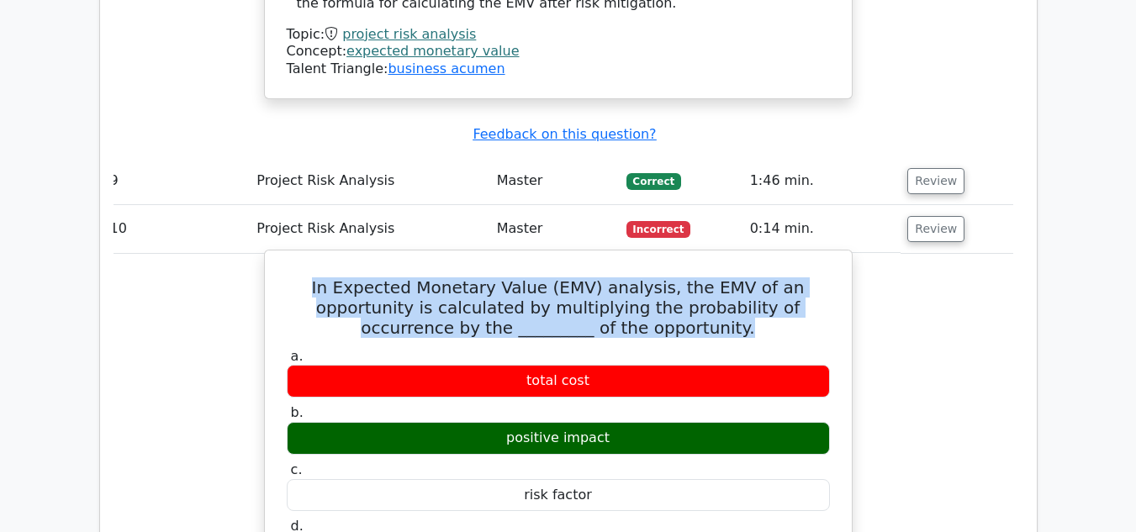
drag, startPoint x: 282, startPoint y: 92, endPoint x: 671, endPoint y: 143, distance: 392.5
copy h5 "In Expected Monetary Value (EMV) analysis, the EMV of an opportunity is calcula…"
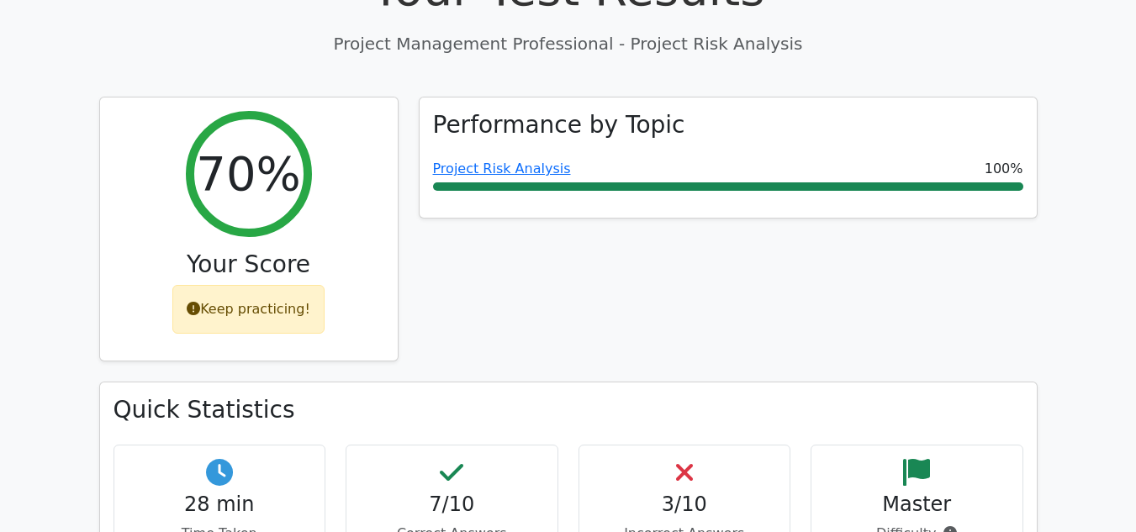
scroll to position [420, 0]
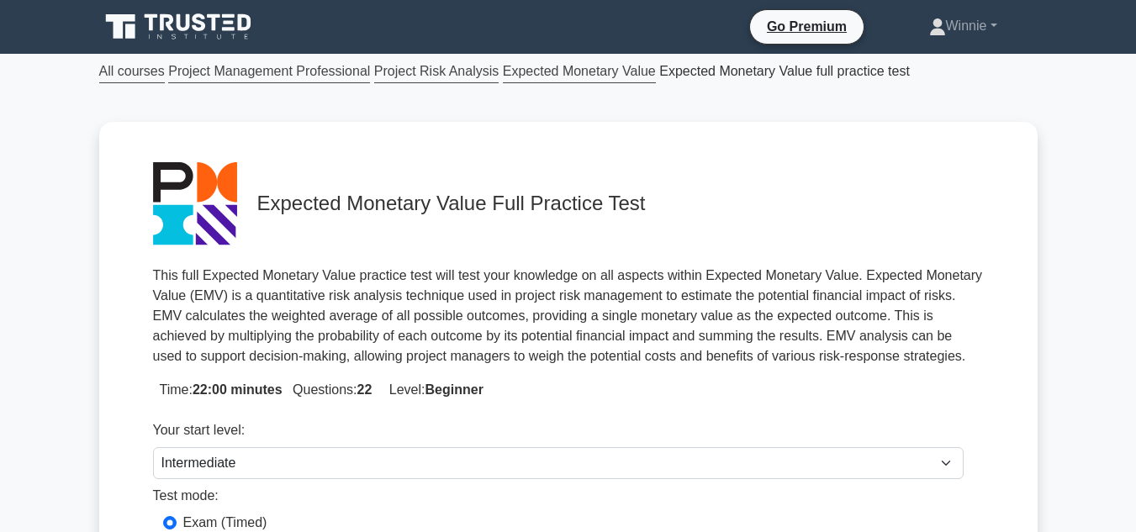
select select "intermediate"
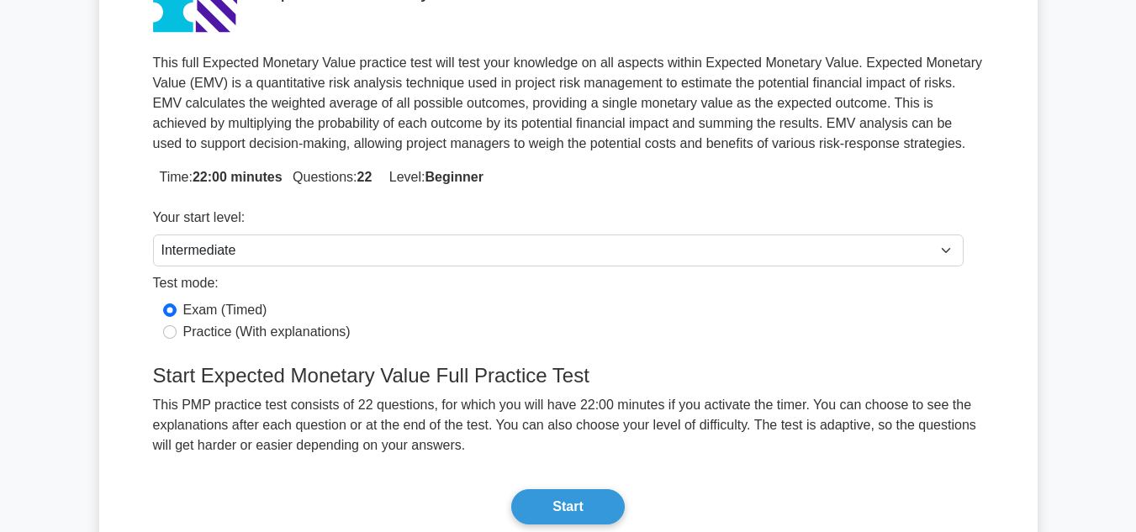
scroll to position [252, 0]
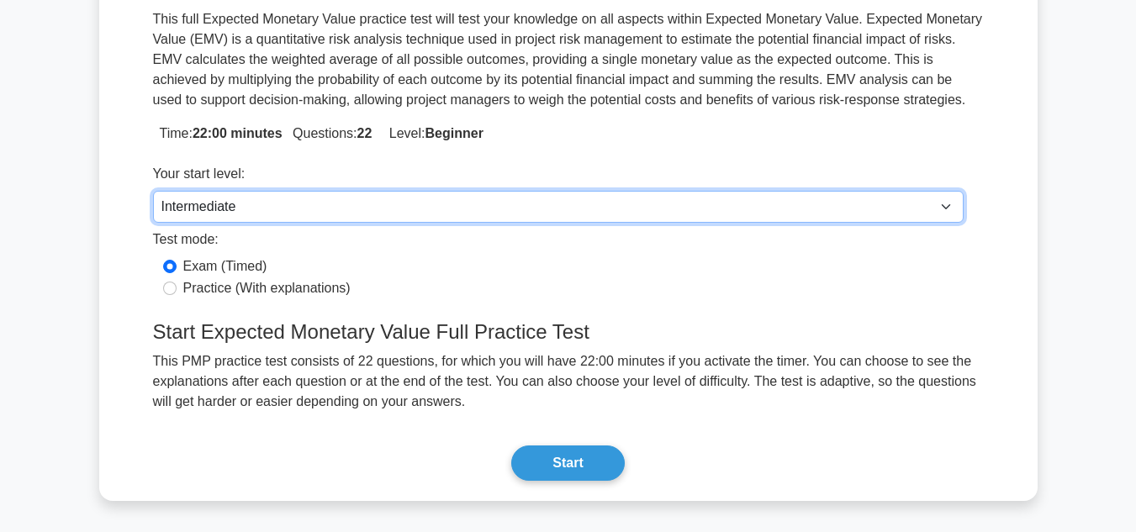
click at [323, 209] on select "Beginner Intermediate Expert" at bounding box center [558, 207] width 811 height 32
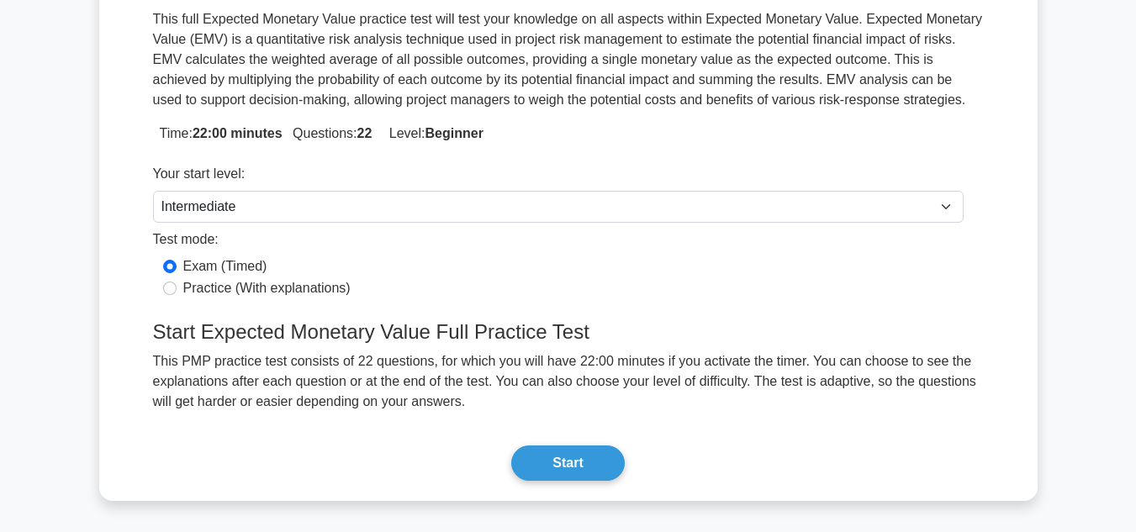
click at [178, 286] on div "Practice (With explanations)" at bounding box center [558, 288] width 790 height 20
click at [172, 288] on input "Practice (With explanations)" at bounding box center [169, 288] width 13 height 13
radio input "true"
click at [172, 288] on input "Practice (With explanations)" at bounding box center [169, 288] width 13 height 13
click at [546, 455] on button "Start" at bounding box center [567, 463] width 113 height 35
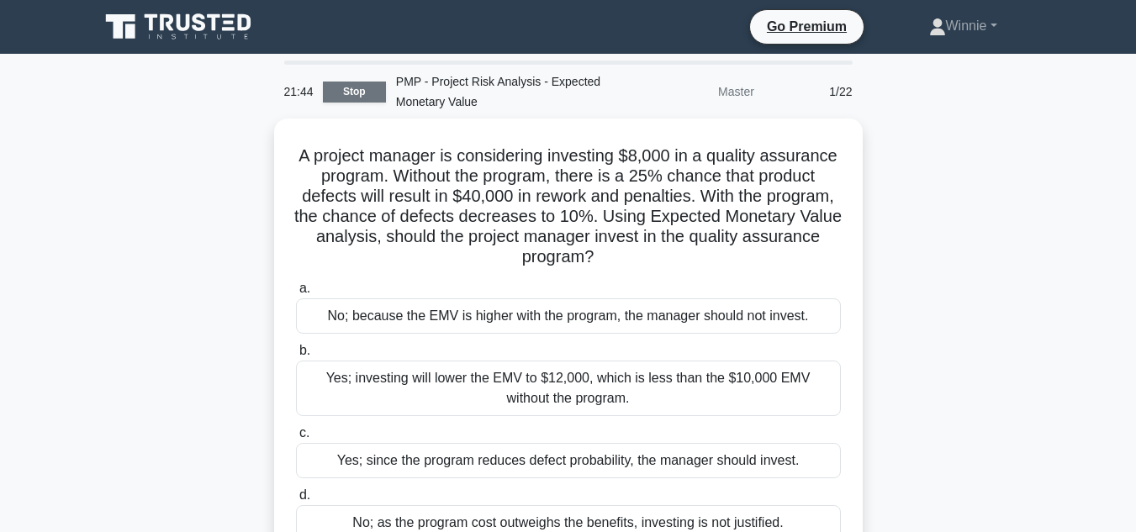
click at [368, 92] on link "Stop" at bounding box center [354, 92] width 63 height 21
